Goal: Information Seeking & Learning: Learn about a topic

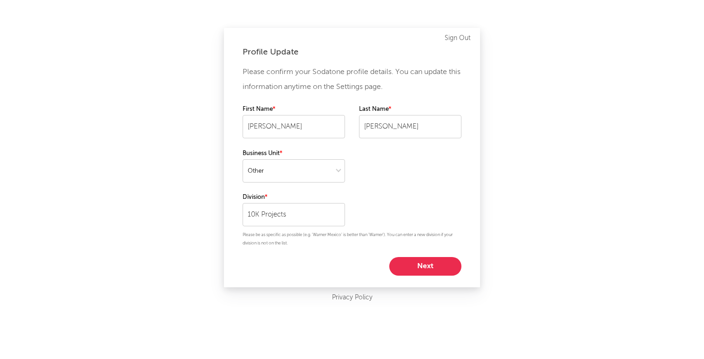
select select "other"
click at [322, 176] on select at bounding box center [294, 170] width 102 height 23
click at [412, 260] on button "Next" at bounding box center [425, 266] width 72 height 19
select select "marketing"
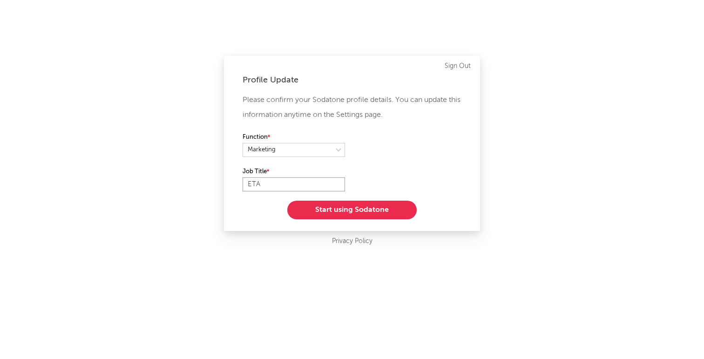
click at [291, 183] on input "ETA" at bounding box center [294, 184] width 102 height 14
click at [279, 149] on select at bounding box center [294, 150] width 102 height 14
click at [243, 143] on select at bounding box center [294, 150] width 102 height 14
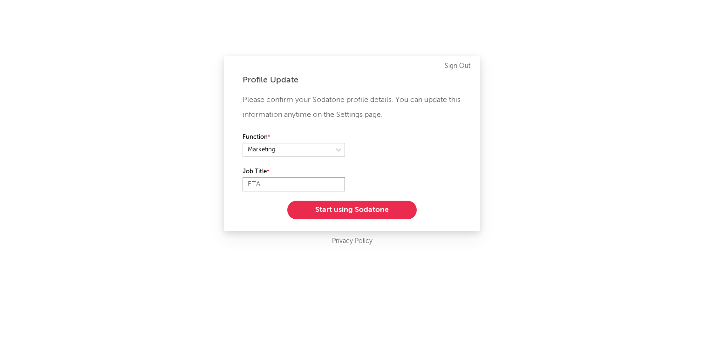
click at [272, 185] on input "ETA" at bounding box center [294, 184] width 102 height 14
type input "Coordinator"
click at [370, 212] on button "Start using Sodatone" at bounding box center [351, 210] width 129 height 19
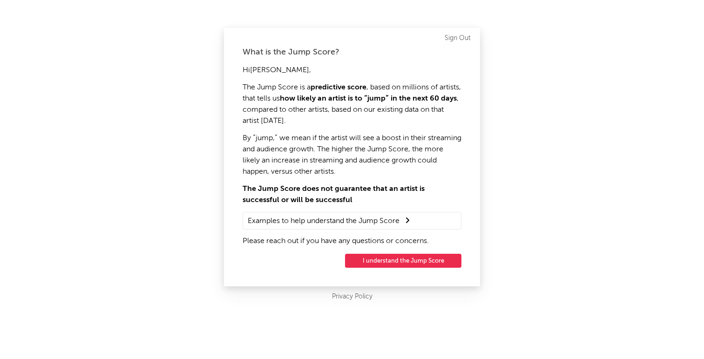
click at [408, 264] on button "I understand the Jump Score" at bounding box center [403, 261] width 116 height 14
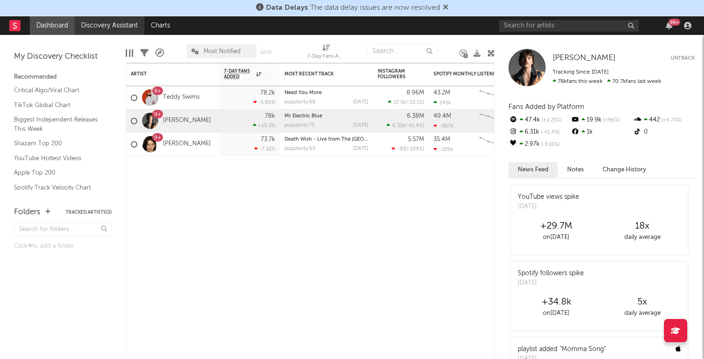
click at [96, 28] on link "Discovery Assistant" at bounding box center [109, 25] width 70 height 19
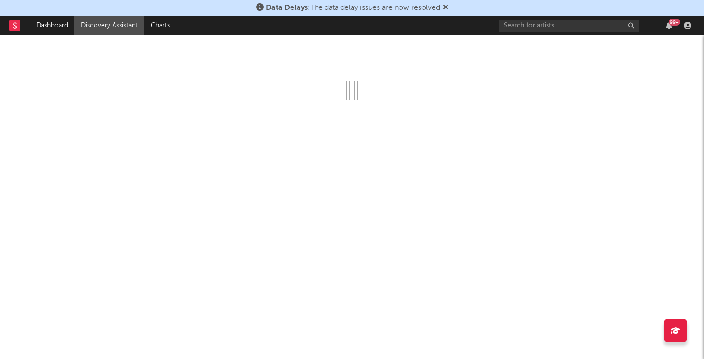
click at [685, 29] on div "99 +" at bounding box center [597, 25] width 196 height 19
click at [689, 26] on icon "button" at bounding box center [687, 25] width 7 height 7
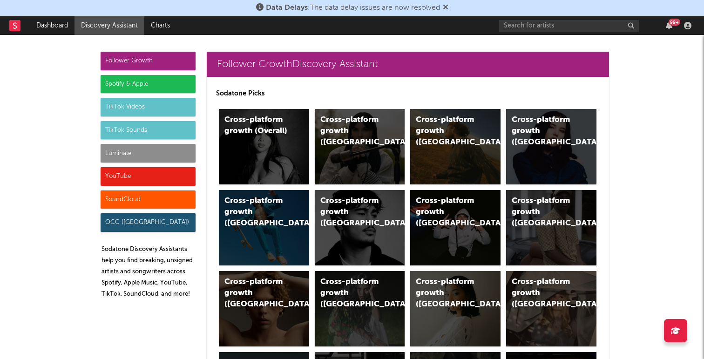
click at [54, 16] on link "Dashboard" at bounding box center [52, 25] width 45 height 19
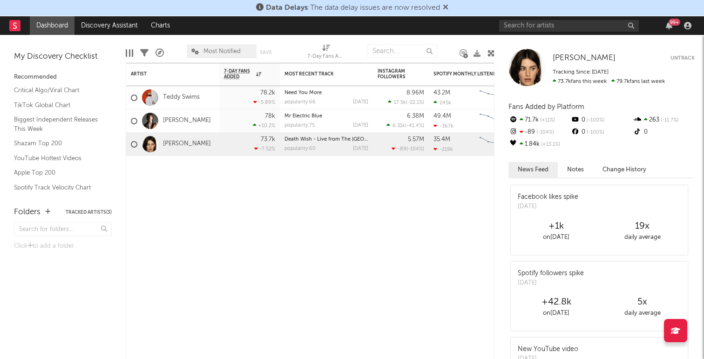
click at [678, 60] on button "Untrack" at bounding box center [682, 58] width 24 height 9
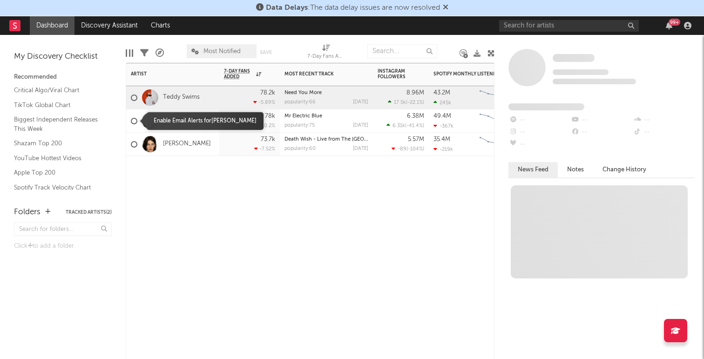
click at [133, 121] on div at bounding box center [134, 121] width 7 height 7
click at [131, 121] on input "checkbox" at bounding box center [131, 121] width 0 height 8
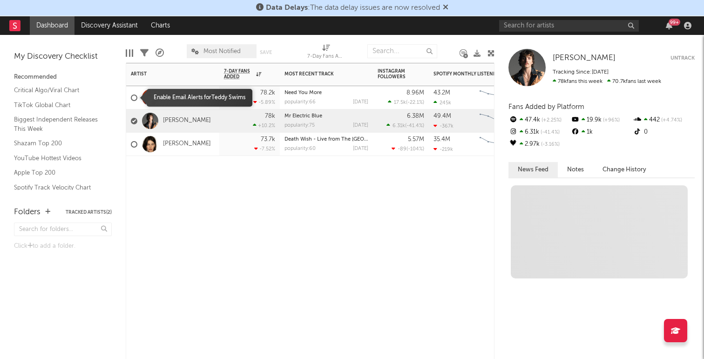
click at [135, 99] on div at bounding box center [134, 98] width 7 height 7
click at [131, 99] on input "checkbox" at bounding box center [131, 98] width 0 height 8
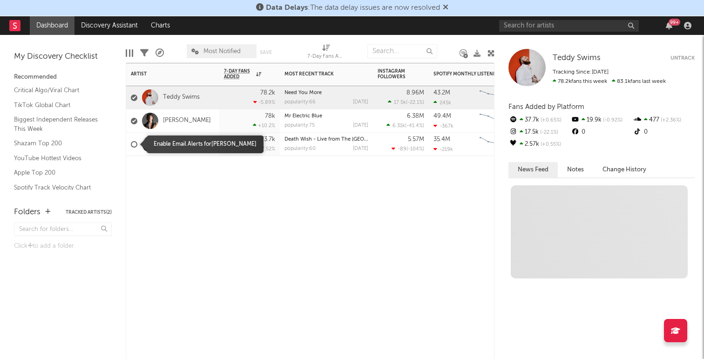
click at [135, 142] on div at bounding box center [134, 144] width 7 height 7
click at [131, 142] on input "checkbox" at bounding box center [131, 144] width 0 height 8
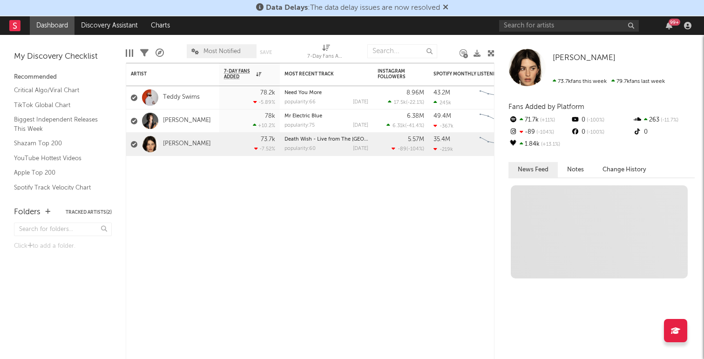
click at [91, 209] on div "Folders Tracked Artists ( 2 )" at bounding box center [63, 212] width 98 height 16
click at [88, 210] on button "Tracked Artists ( 2 )" at bounding box center [89, 212] width 46 height 5
click at [398, 51] on input "text" at bounding box center [402, 51] width 70 height 14
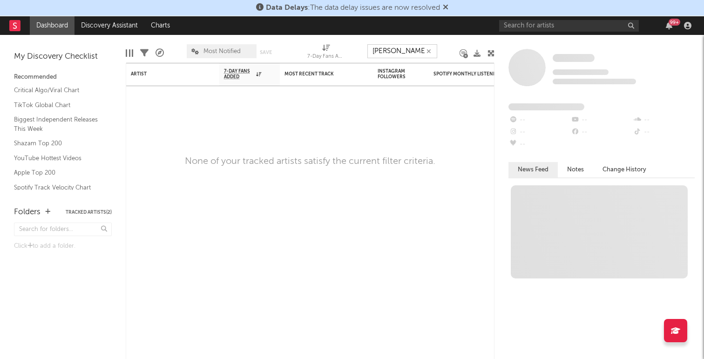
type input "[PERSON_NAME]"
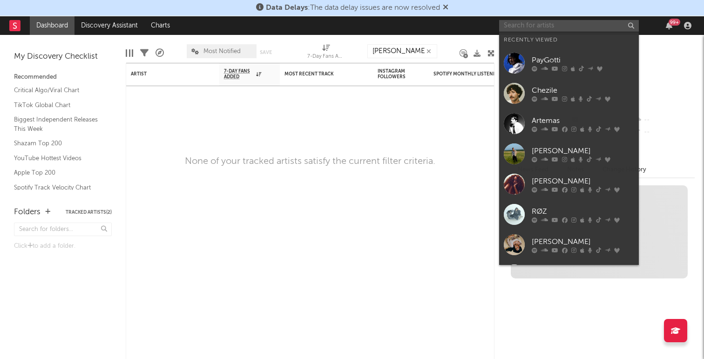
click at [561, 22] on input "text" at bounding box center [569, 26] width 140 height 12
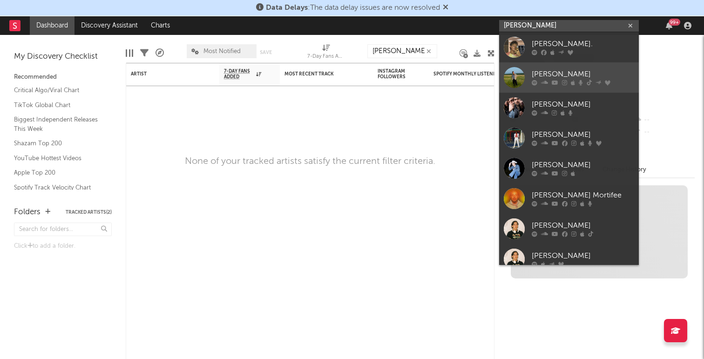
type input "[PERSON_NAME]"
click at [576, 81] on div at bounding box center [583, 83] width 102 height 6
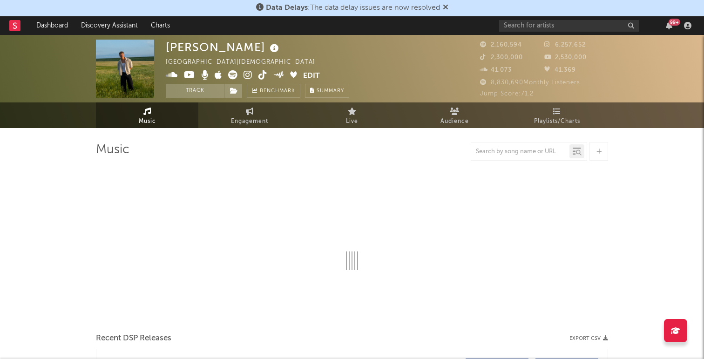
select select "6m"
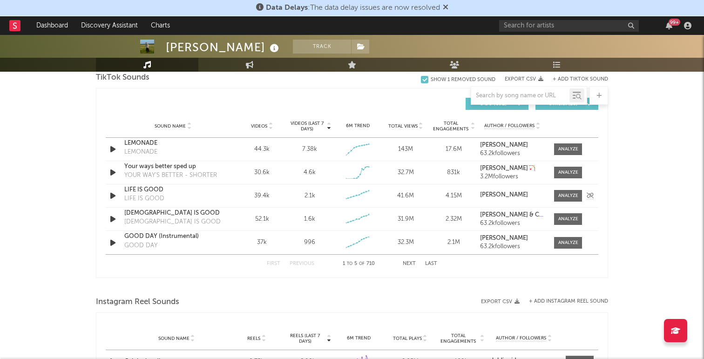
scroll to position [639, 0]
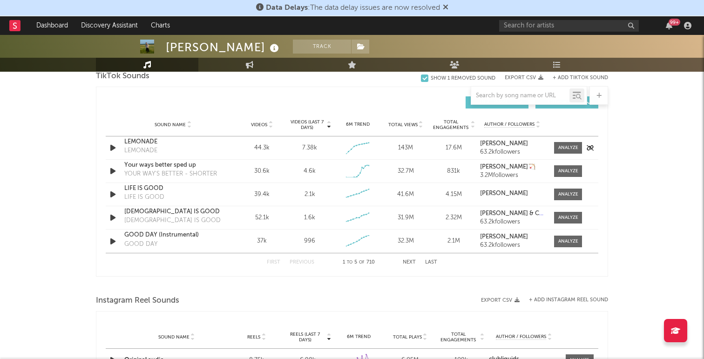
click at [114, 148] on icon "button" at bounding box center [113, 148] width 10 height 12
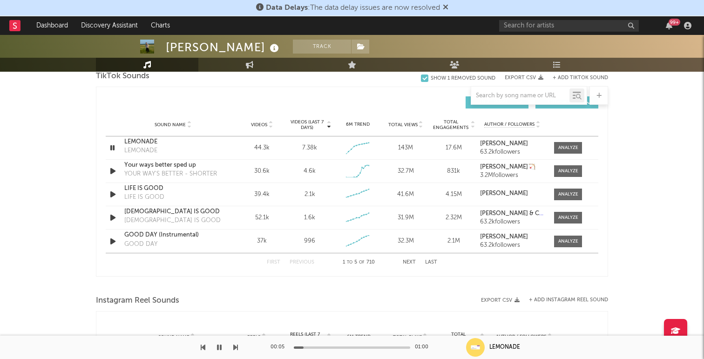
click at [410, 263] on button "Next" at bounding box center [409, 262] width 13 height 5
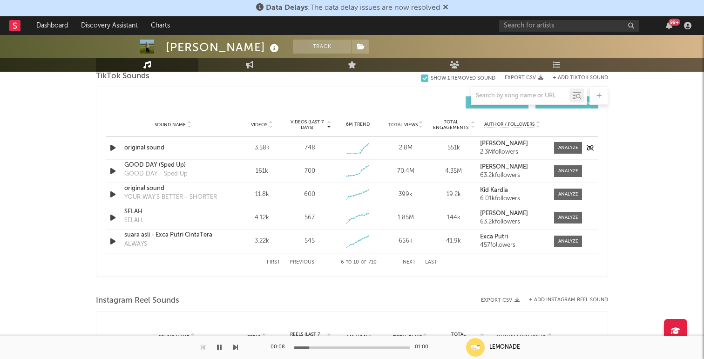
click at [113, 145] on icon "button" at bounding box center [113, 148] width 10 height 12
click at [113, 216] on icon "button" at bounding box center [113, 218] width 10 height 12
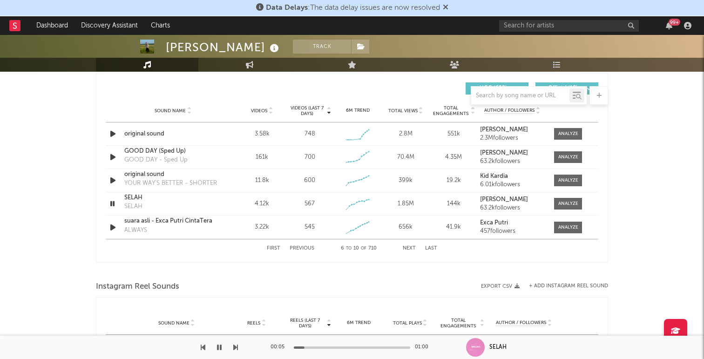
scroll to position [656, 0]
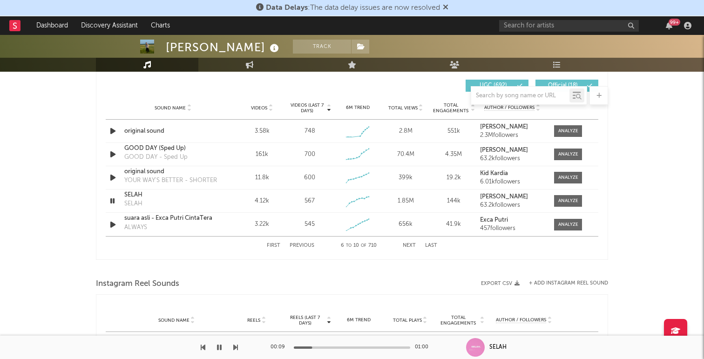
click at [297, 245] on button "Previous" at bounding box center [302, 245] width 25 height 5
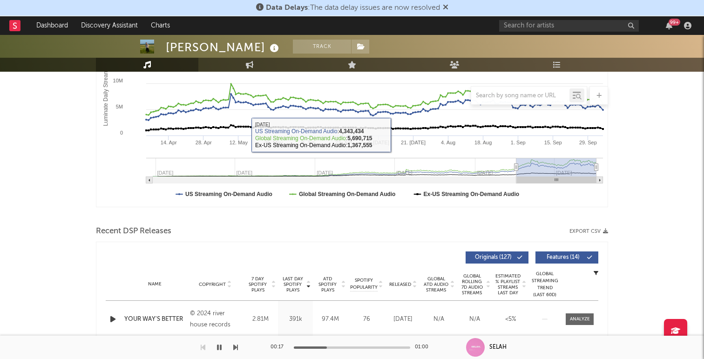
scroll to position [181, 0]
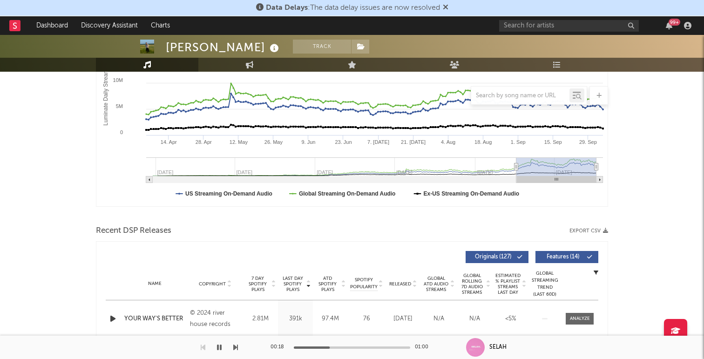
click at [218, 348] on icon "button" at bounding box center [219, 347] width 5 height 7
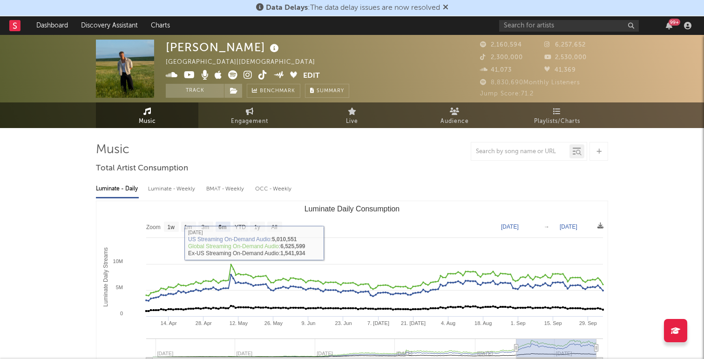
scroll to position [4, 0]
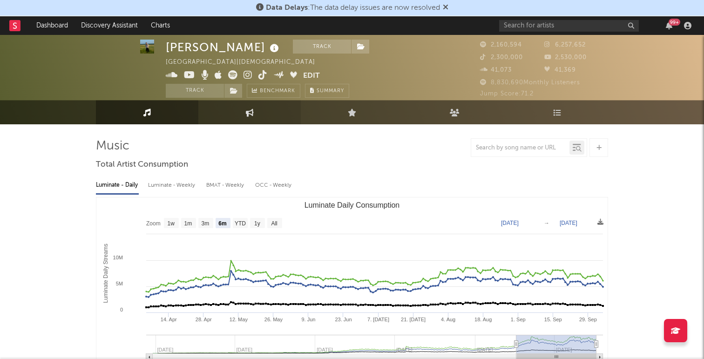
click at [248, 116] on link "Engagement" at bounding box center [249, 112] width 102 height 24
select select "1w"
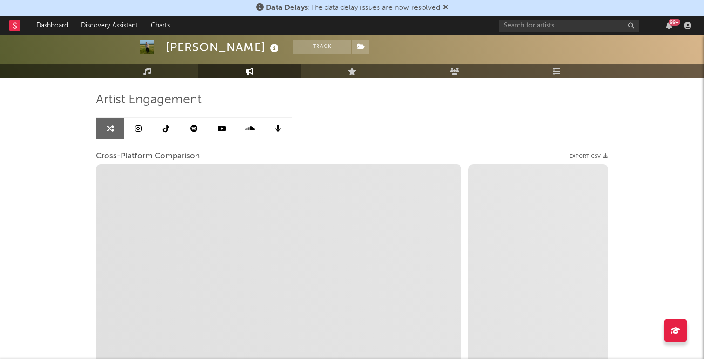
scroll to position [51, 0]
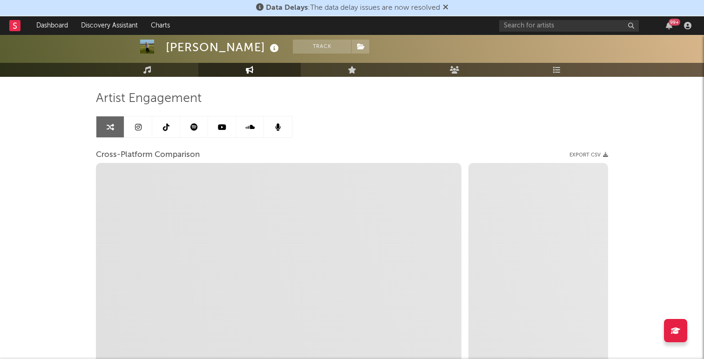
click at [173, 128] on link at bounding box center [166, 126] width 28 height 21
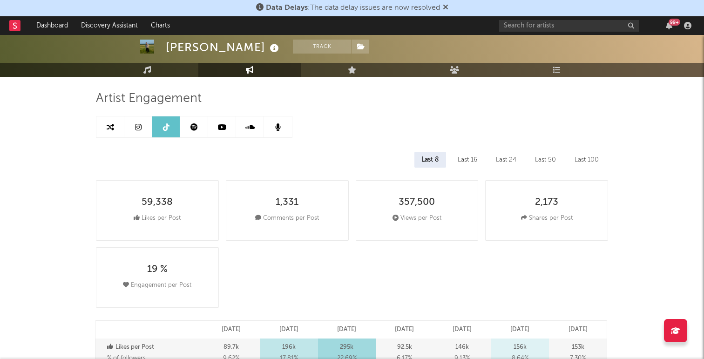
select select "6m"
